Goal: Navigation & Orientation: Find specific page/section

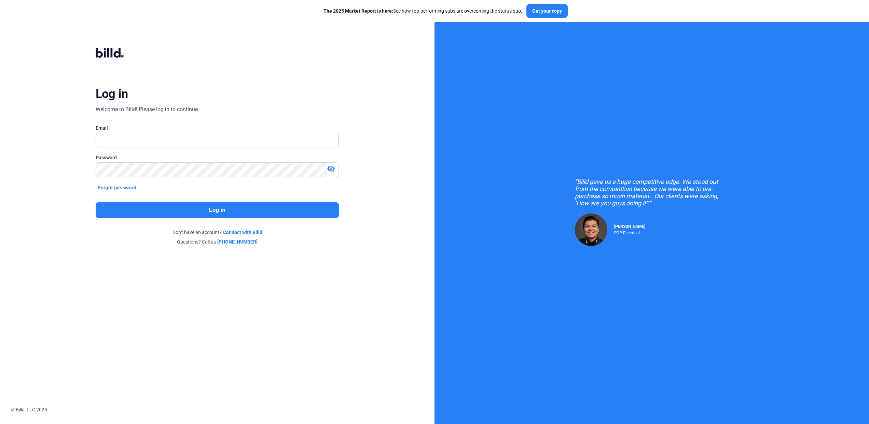
type input "[EMAIL_ADDRESS][DOMAIN_NAME]"
click at [208, 214] on button "Log in" at bounding box center [217, 210] width 243 height 16
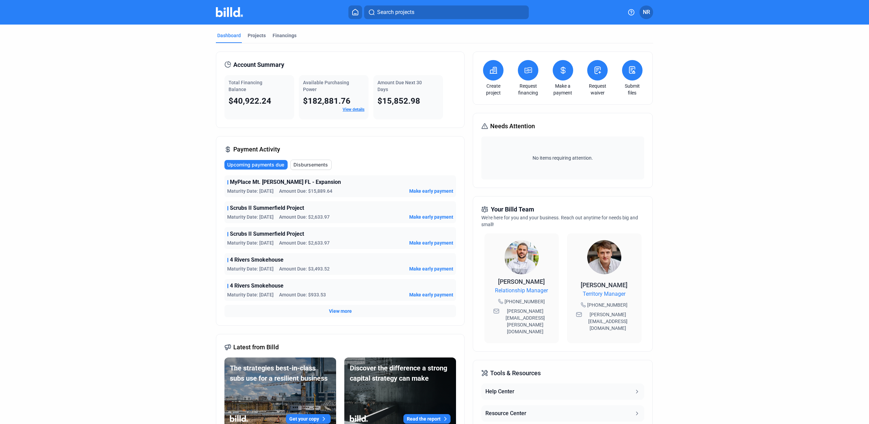
click at [364, 184] on div "MyPlace Mt. [PERSON_NAME] FL - Expansion" at bounding box center [340, 182] width 226 height 8
click at [248, 33] on div "Projects" at bounding box center [257, 35] width 18 height 7
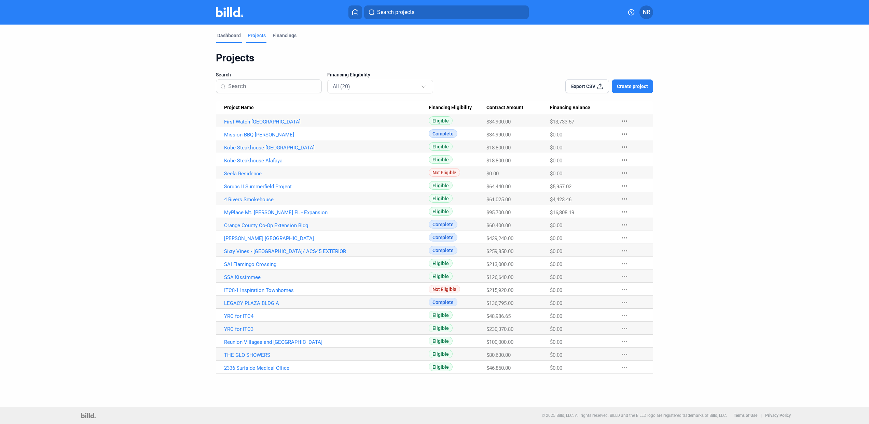
click at [222, 35] on div "Dashboard" at bounding box center [229, 35] width 24 height 7
